Goal: Find specific page/section: Find specific page/section

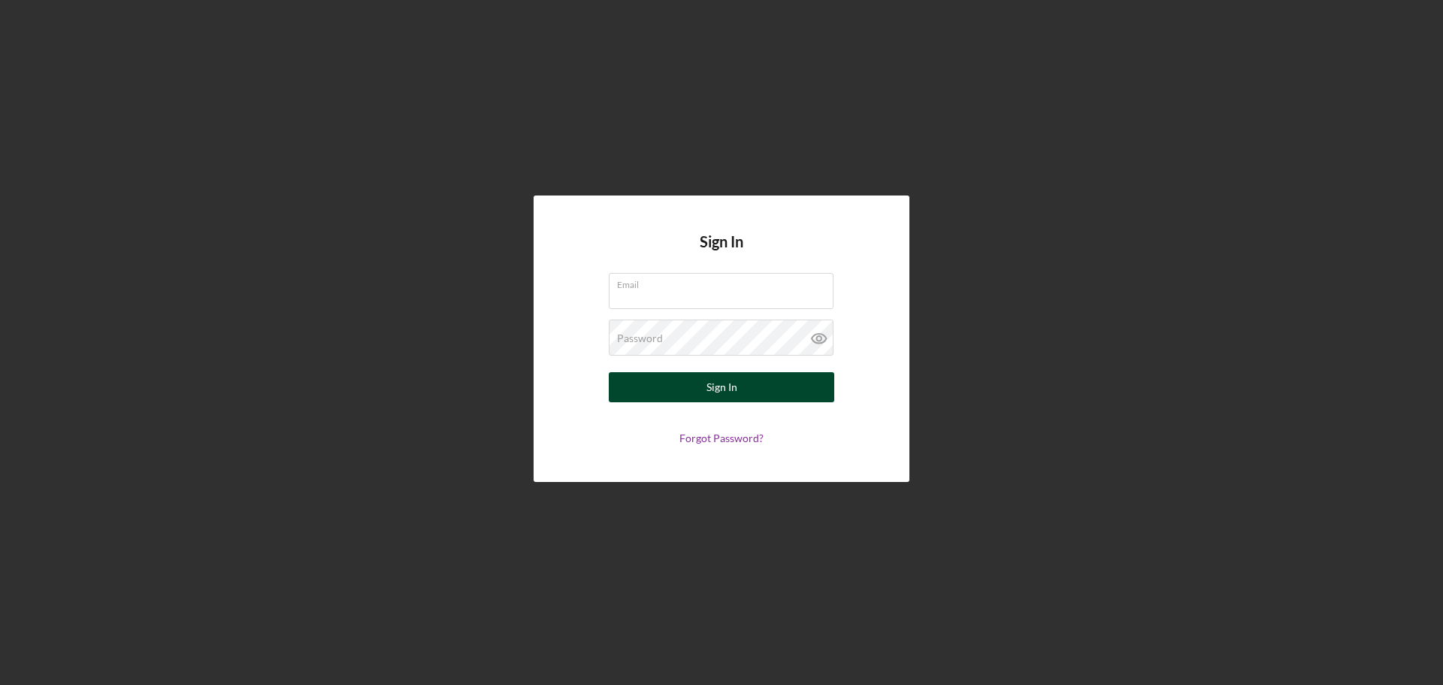
type input "[EMAIL_ADDRESS][DOMAIN_NAME]"
click at [685, 389] on button "Sign In" at bounding box center [722, 387] width 226 height 30
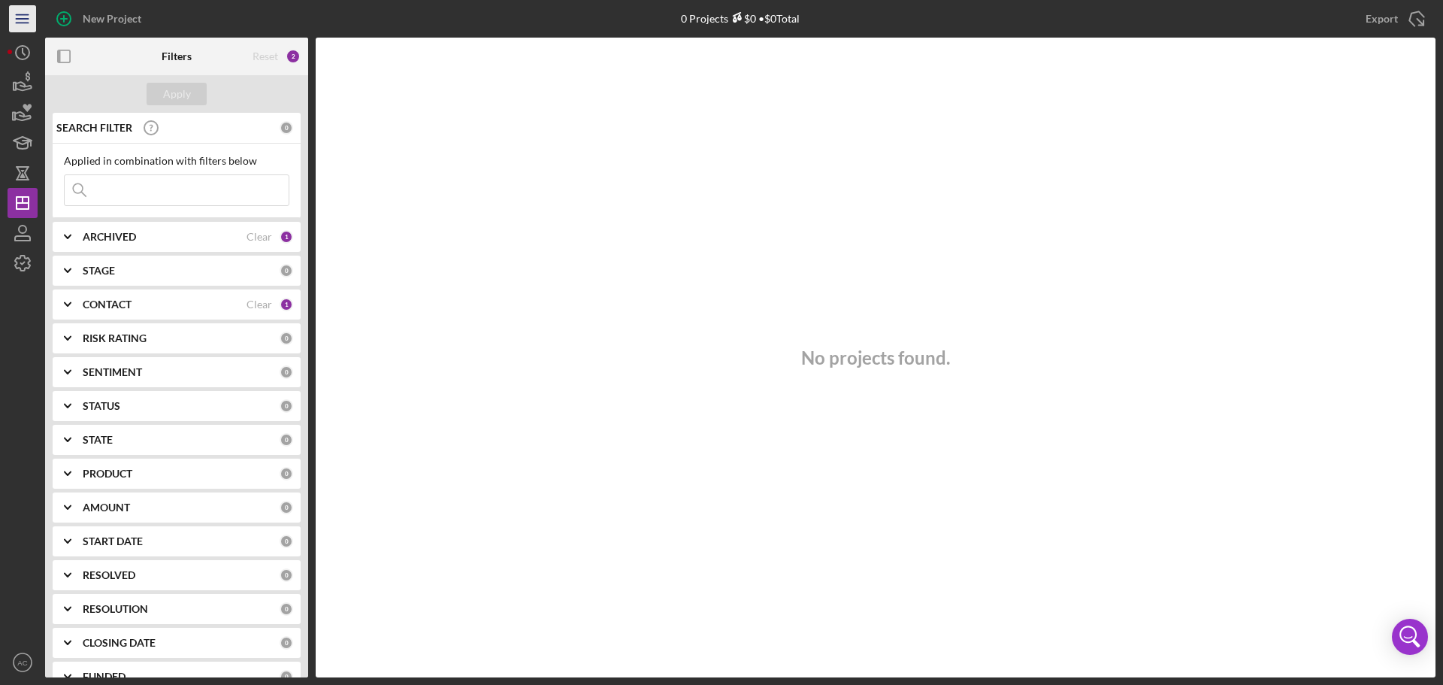
click at [26, 17] on icon "Icon/Menu" at bounding box center [23, 19] width 34 height 34
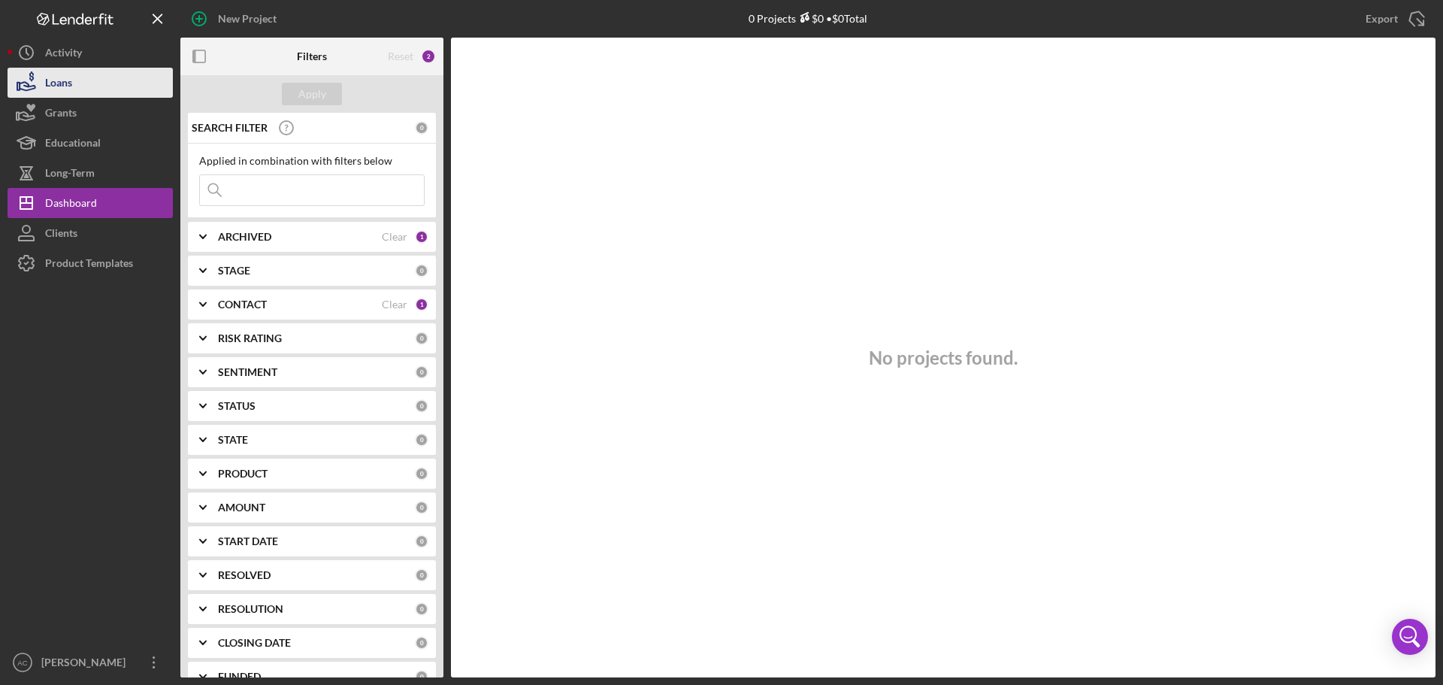
click at [56, 83] on div "Loans" at bounding box center [58, 85] width 27 height 34
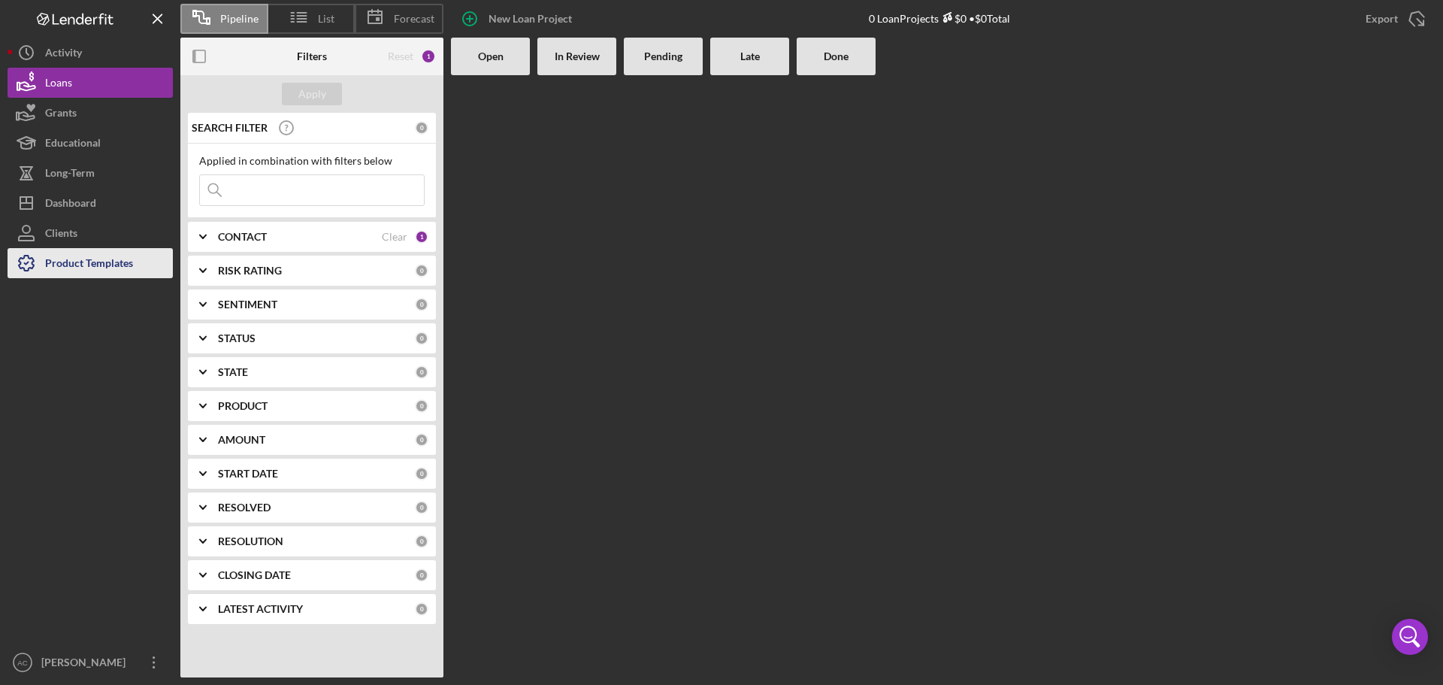
click at [92, 259] on div "Product Templates" at bounding box center [89, 265] width 88 height 34
